Goal: Find specific page/section: Find specific page/section

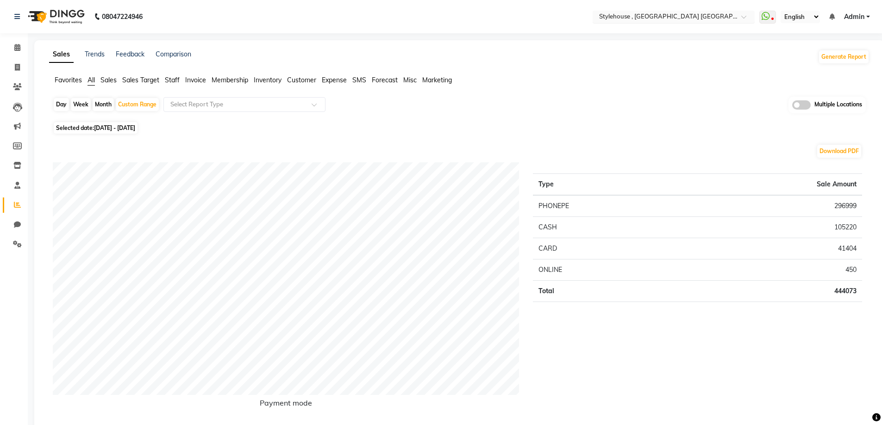
click at [648, 13] on input "text" at bounding box center [664, 17] width 134 height 9
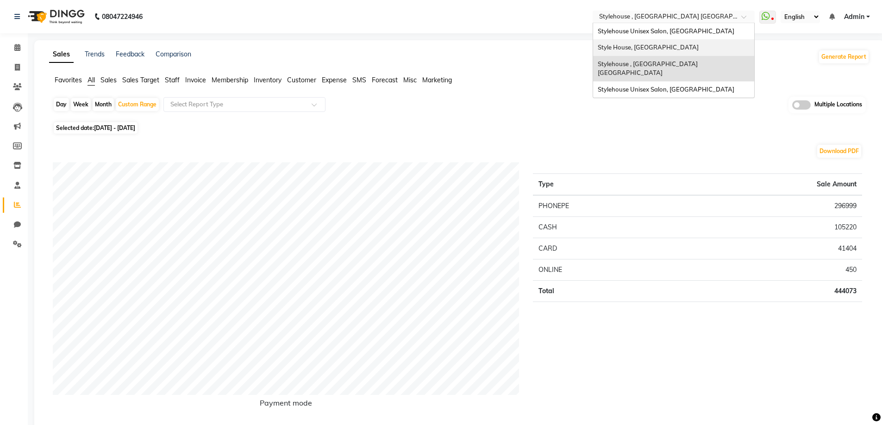
click at [646, 47] on span "Style House, [GEOGRAPHIC_DATA]" at bounding box center [648, 47] width 101 height 7
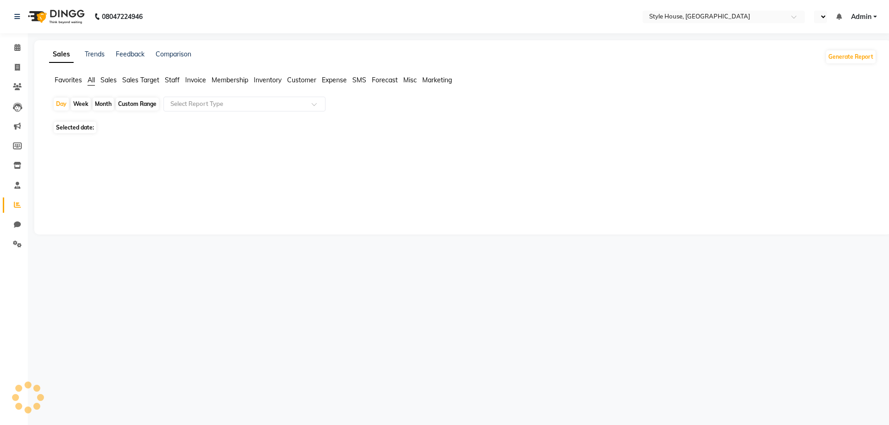
select select "en"
